Goal: Transaction & Acquisition: Purchase product/service

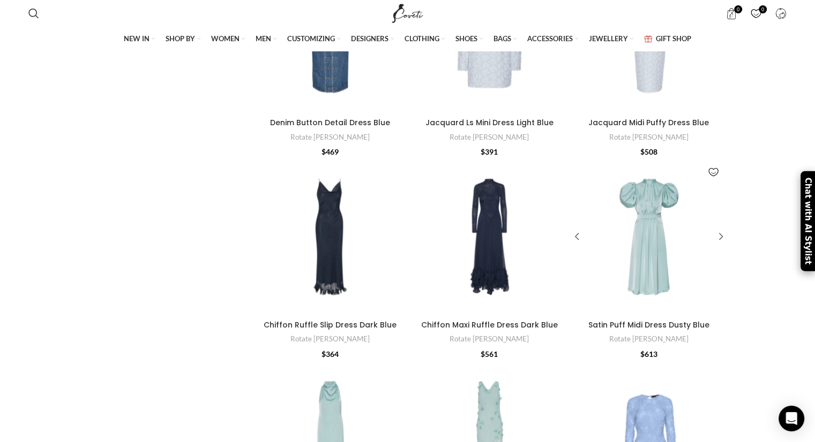
scroll to position [2946, 0]
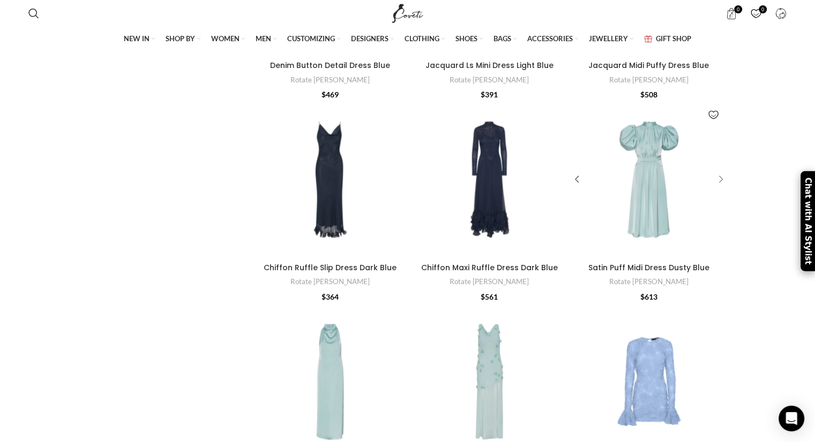
click at [719, 182] on div at bounding box center [719, 180] width 16 height 16
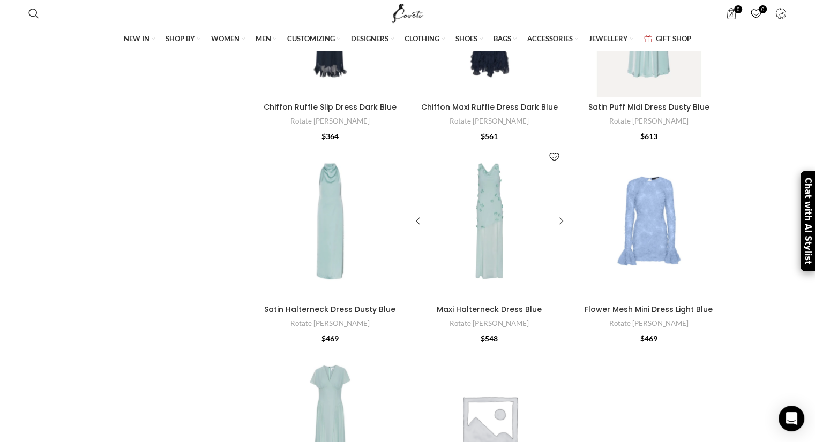
scroll to position [3106, 0]
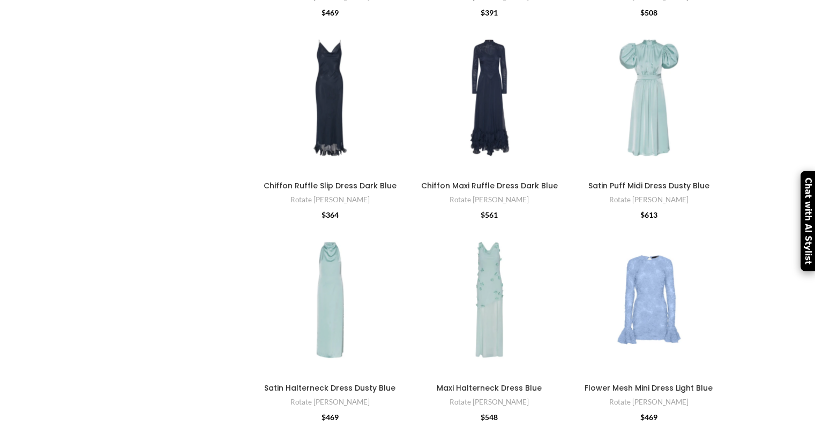
scroll to position [3730, 0]
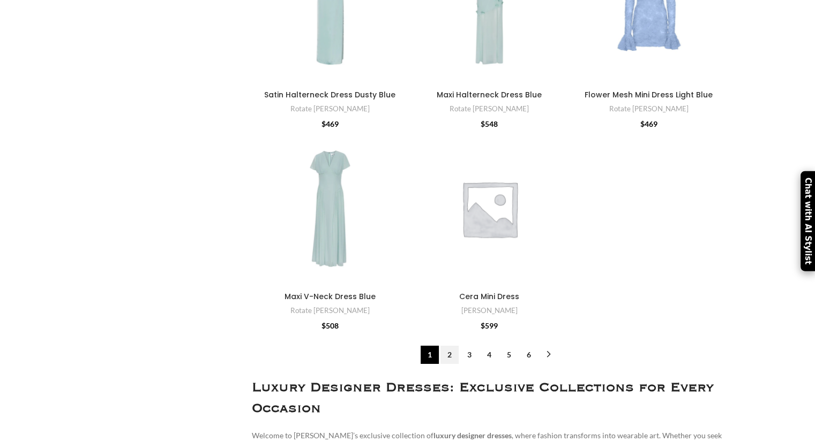
click at [448, 357] on link "2" at bounding box center [449, 355] width 18 height 18
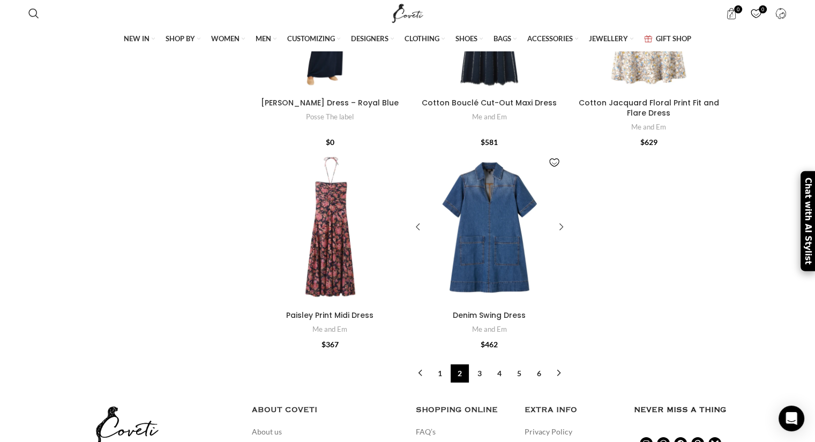
scroll to position [3428, 0]
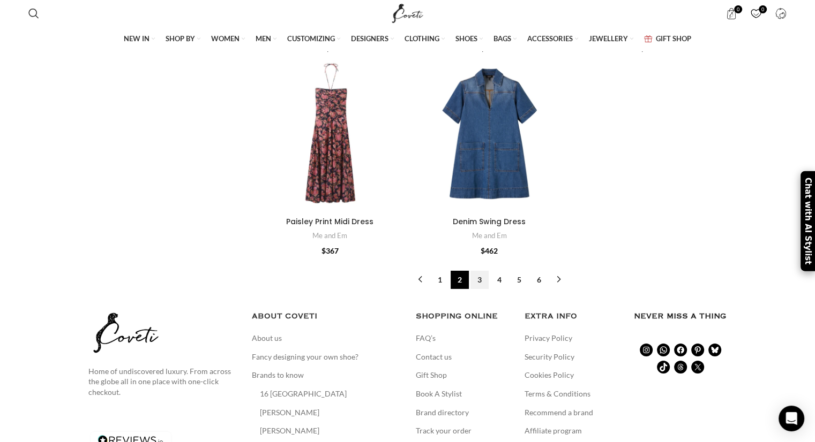
click at [476, 271] on link "3" at bounding box center [479, 280] width 18 height 18
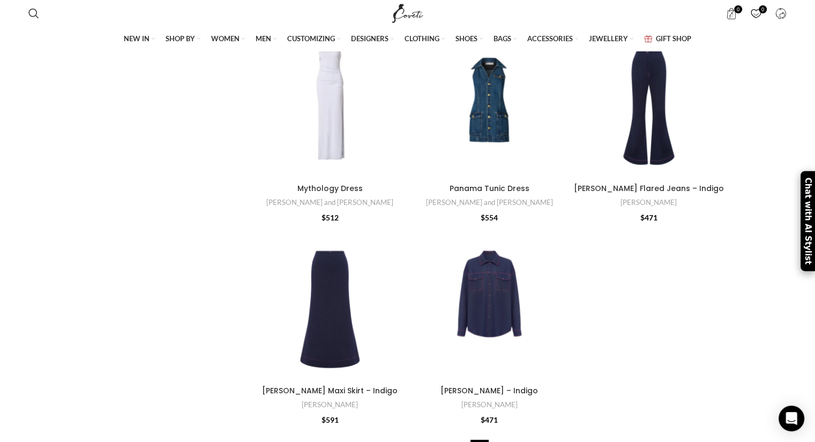
scroll to position [3327, 0]
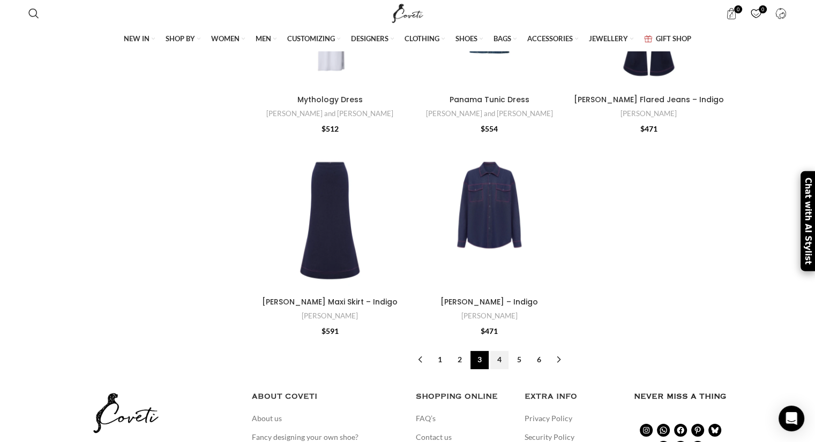
click at [499, 351] on link "4" at bounding box center [499, 360] width 18 height 18
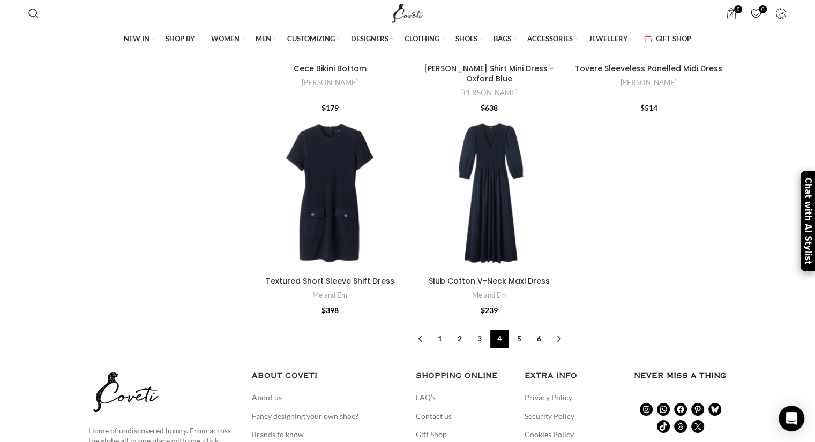
scroll to position [3335, 0]
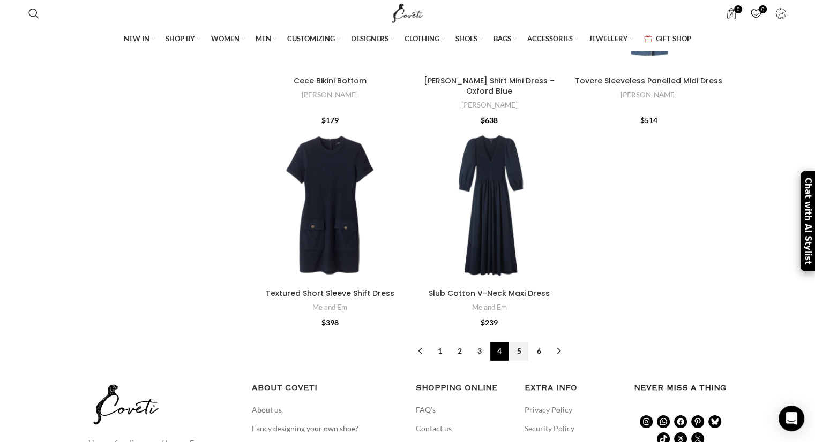
click at [516, 343] on link "5" at bounding box center [519, 352] width 18 height 18
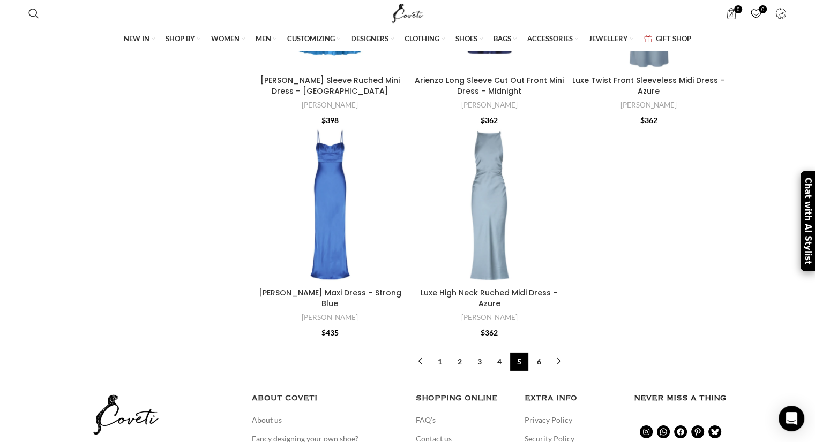
scroll to position [3329, 0]
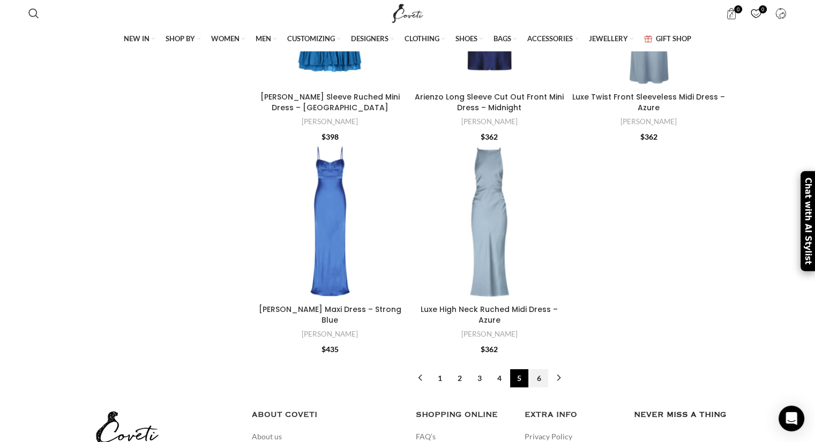
click at [542, 370] on link "6" at bounding box center [539, 379] width 18 height 18
